Goal: Transaction & Acquisition: Register for event/course

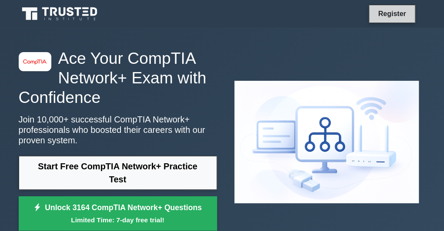
click at [390, 19] on link "Register" at bounding box center [392, 13] width 38 height 11
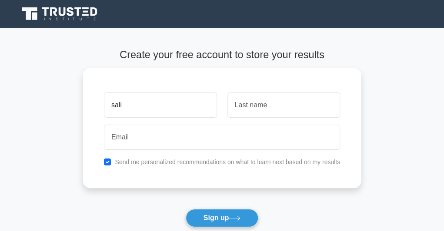
type input "sali"
click at [351, 52] on h4 "Create your free account to store your results" at bounding box center [222, 55] width 278 height 12
click at [232, 220] on icon at bounding box center [235, 218] width 12 height 5
click at [362, 48] on main "Create your free account to store your results sali Send me personalized recomm…" at bounding box center [222, 157] width 444 height 258
